Goal: Transaction & Acquisition: Purchase product/service

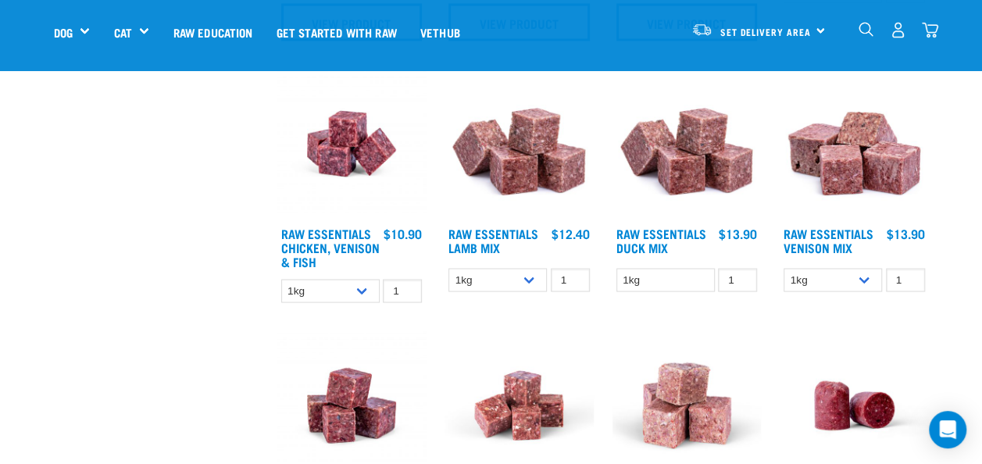
scroll to position [1318, 0]
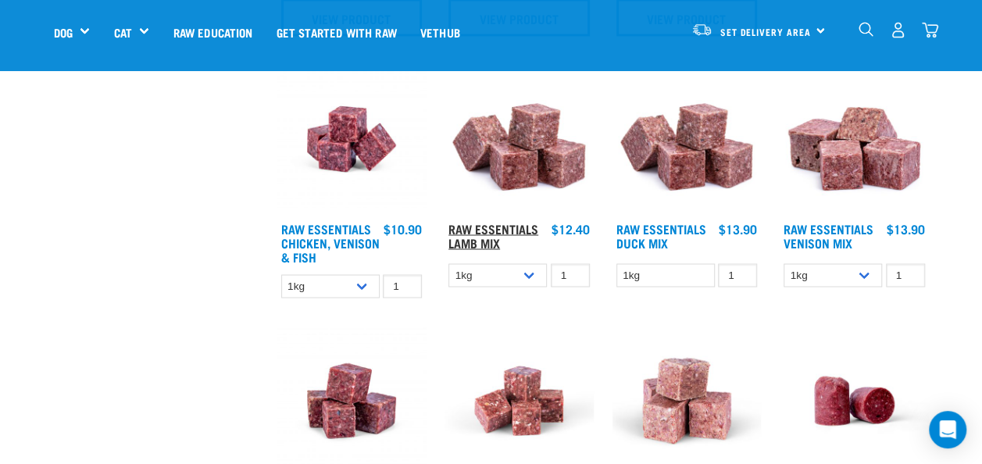
click at [517, 224] on link "Raw Essentials Lamb Mix" at bounding box center [493, 234] width 90 height 21
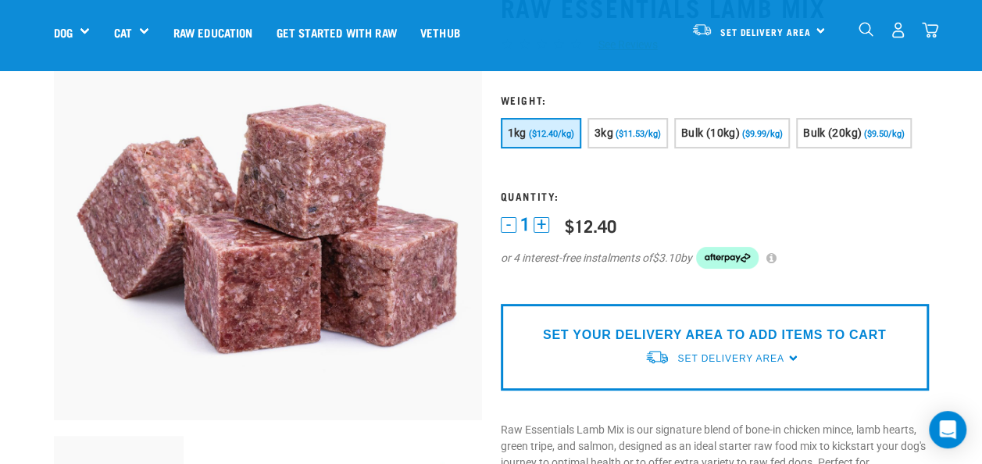
scroll to position [123, 0]
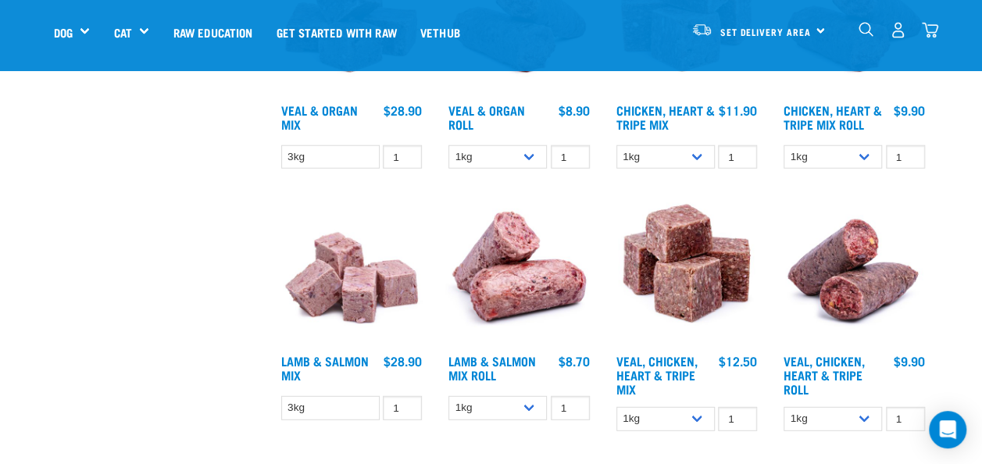
scroll to position [2024, 0]
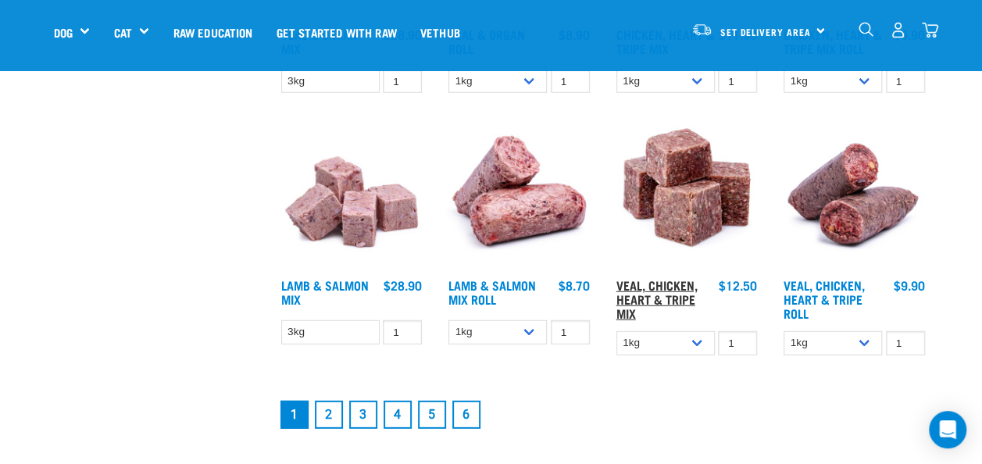
click at [645, 289] on link "Veal, Chicken, Heart & Tripe Mix" at bounding box center [656, 298] width 81 height 35
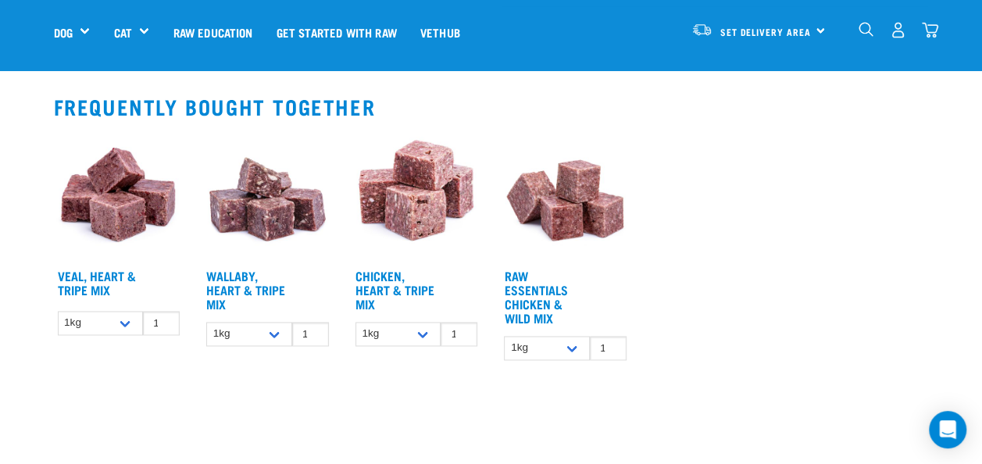
scroll to position [1051, 0]
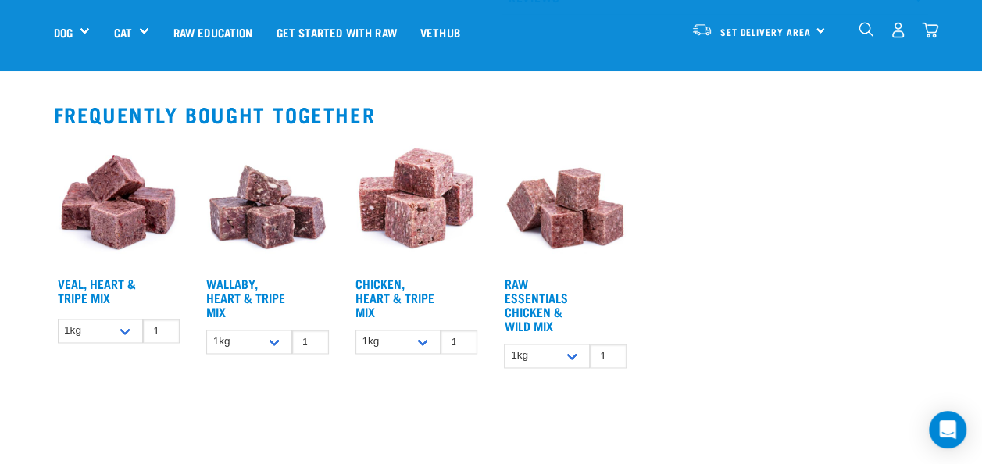
click at [554, 212] on img at bounding box center [565, 204] width 130 height 130
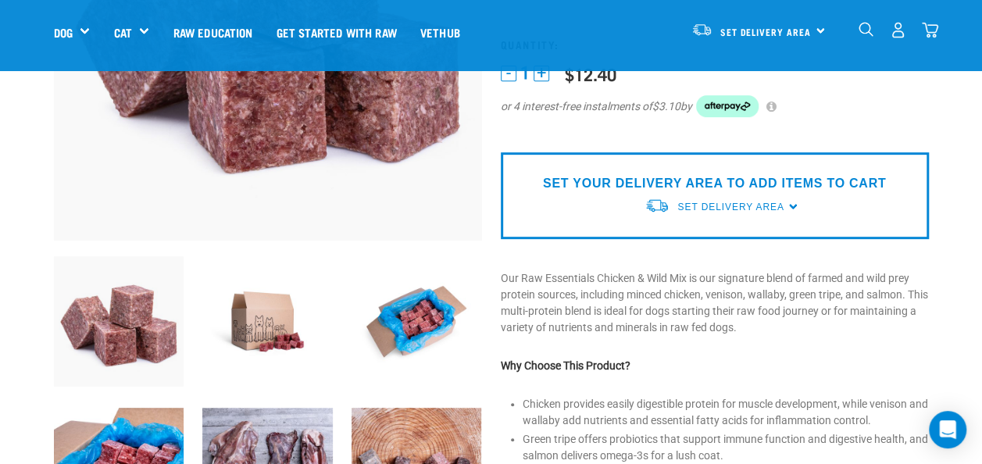
scroll to position [357, 0]
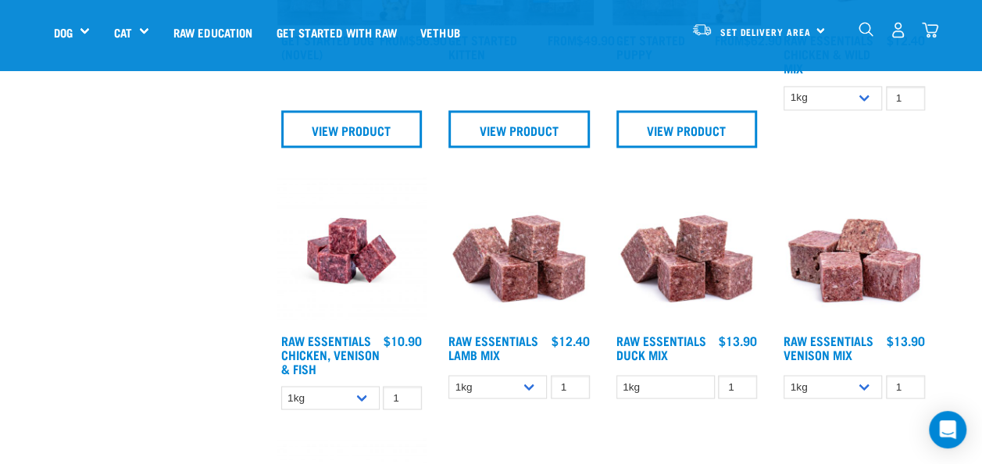
scroll to position [1220, 0]
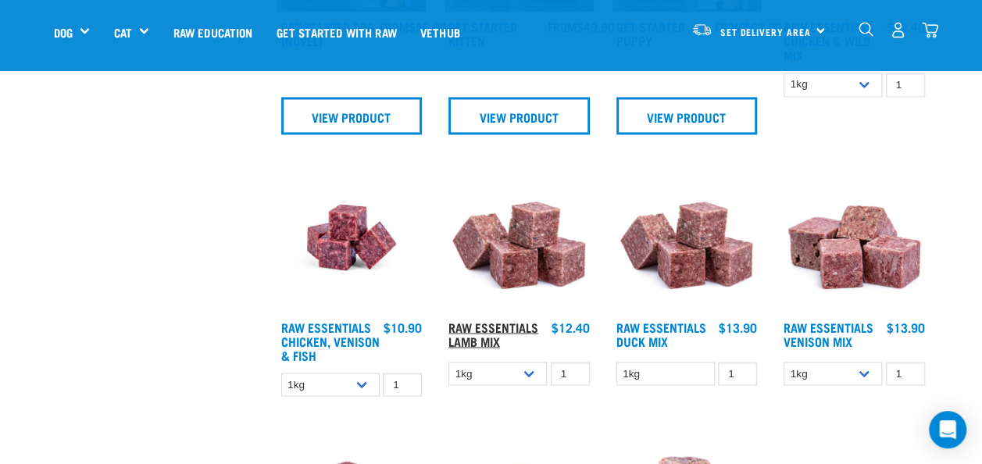
click at [494, 324] on link "Raw Essentials Lamb Mix" at bounding box center [493, 333] width 90 height 21
click at [497, 323] on link "Raw Essentials Lamb Mix" at bounding box center [493, 333] width 90 height 21
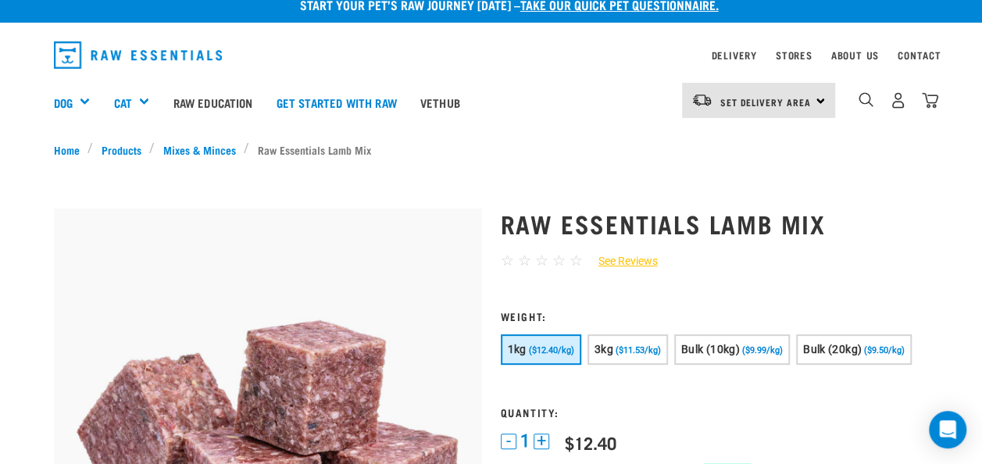
scroll to position [23, 0]
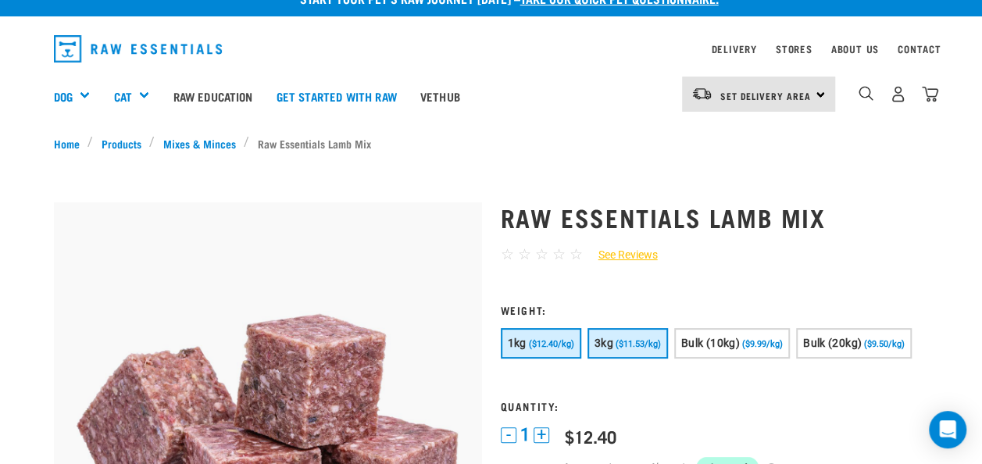
click at [633, 339] on span "($11.53/kg)" at bounding box center [637, 344] width 45 height 10
click at [639, 341] on span "($11.53/kg)" at bounding box center [637, 344] width 45 height 10
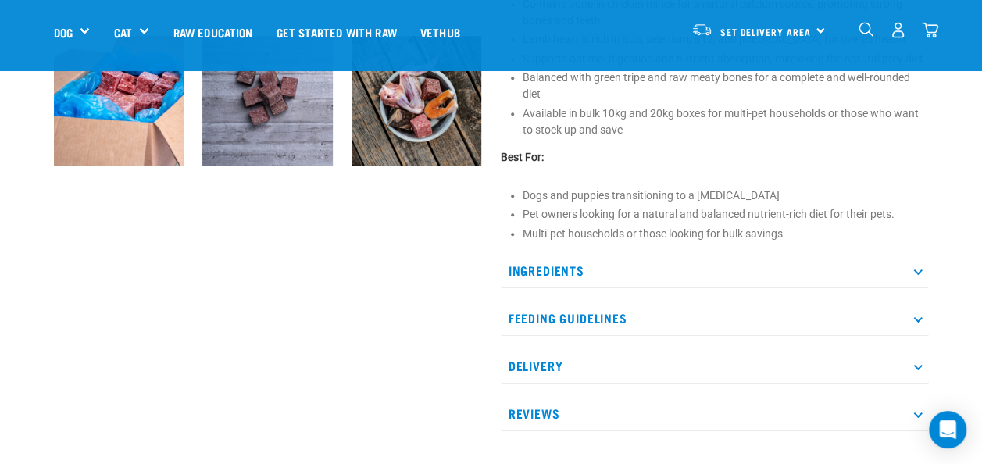
scroll to position [682, 0]
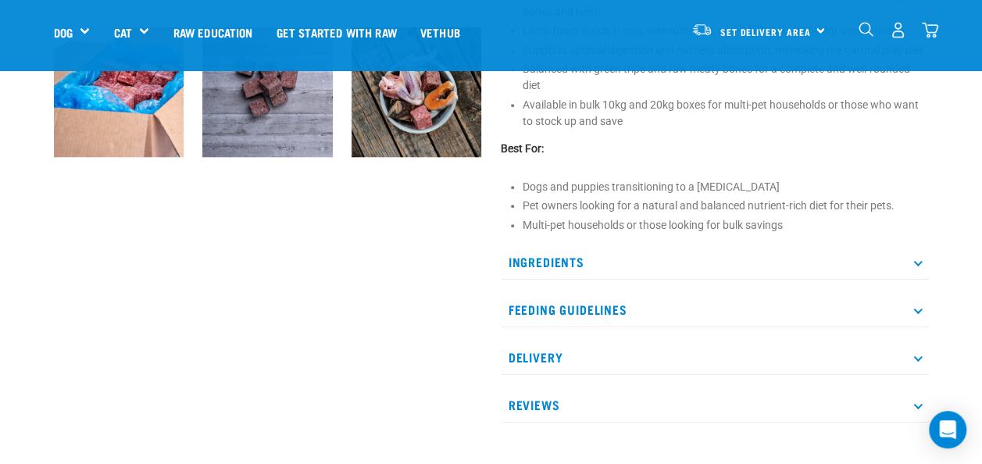
click at [557, 254] on p "Ingredients" at bounding box center [715, 261] width 428 height 35
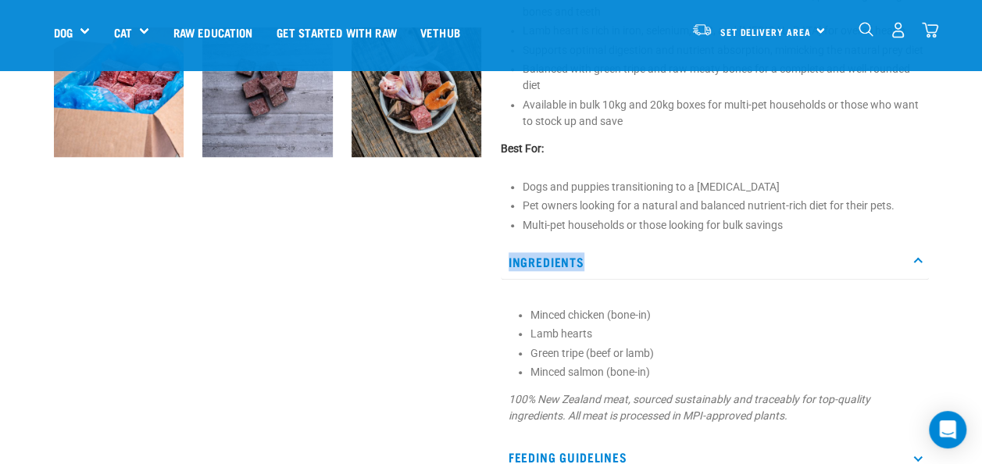
click at [559, 256] on p "Ingredients" at bounding box center [715, 261] width 428 height 35
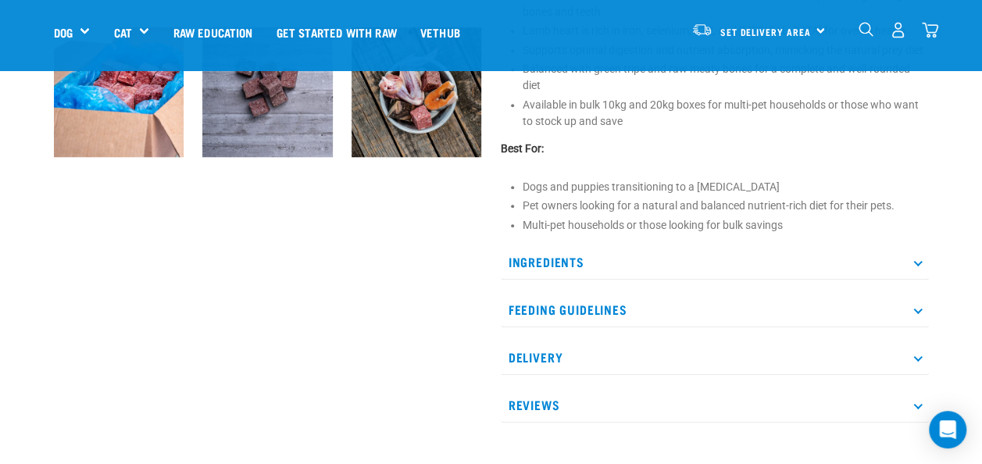
click at [612, 308] on p "Feeding Guidelines" at bounding box center [715, 309] width 428 height 35
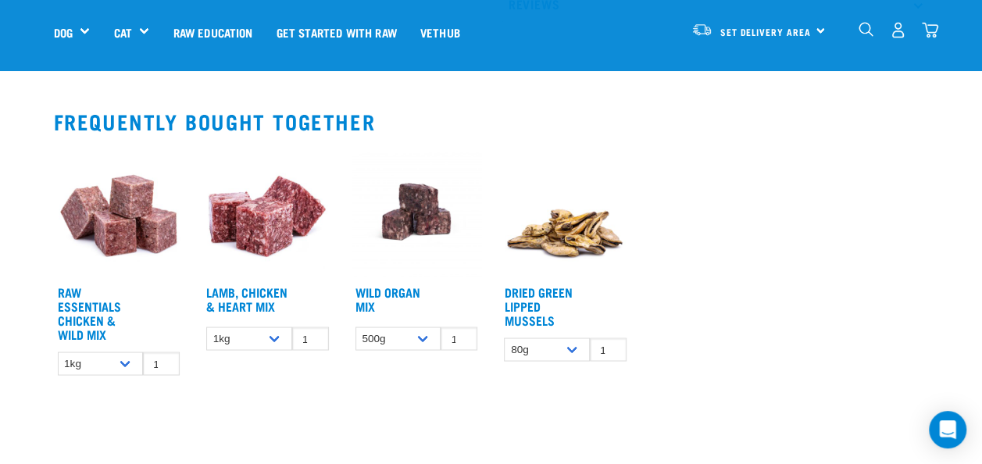
scroll to position [1315, 0]
